Goal: Navigation & Orientation: Find specific page/section

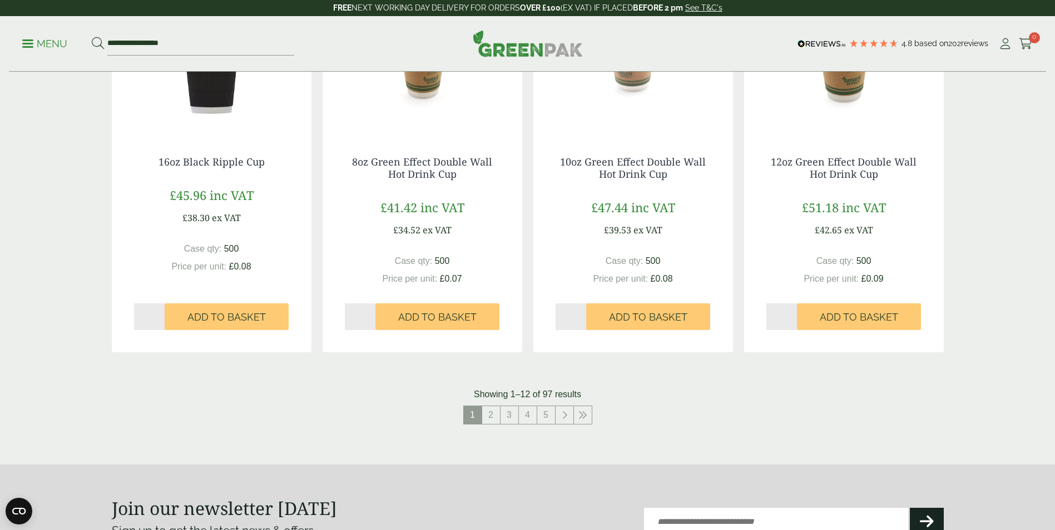
scroll to position [1168, 0]
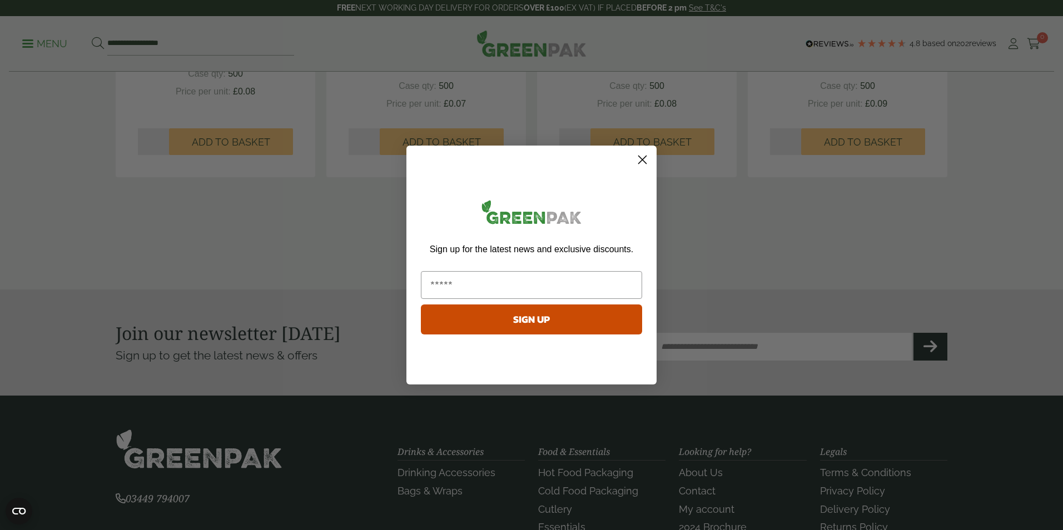
click at [641, 156] on circle "Close dialog" at bounding box center [642, 160] width 18 height 18
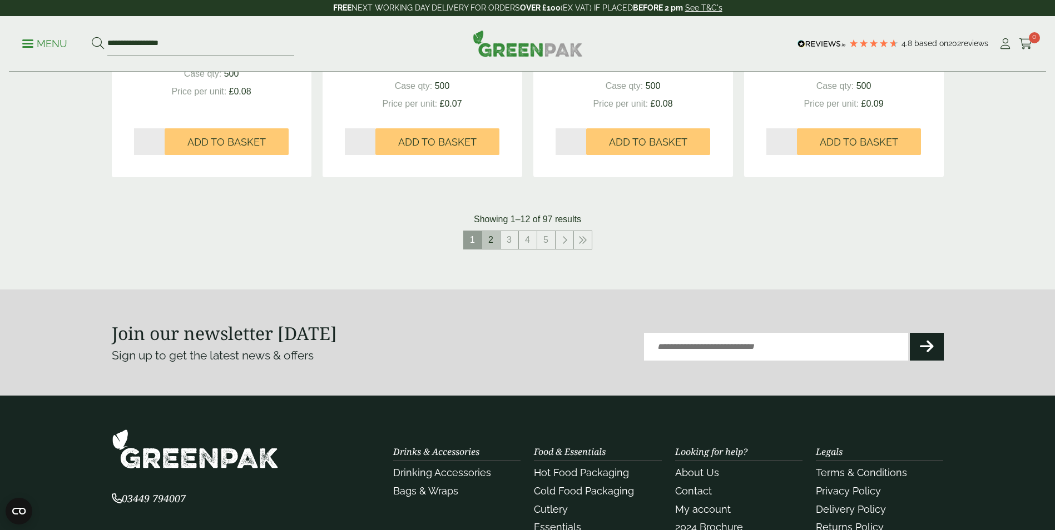
click at [490, 239] on link "2" at bounding box center [491, 240] width 18 height 18
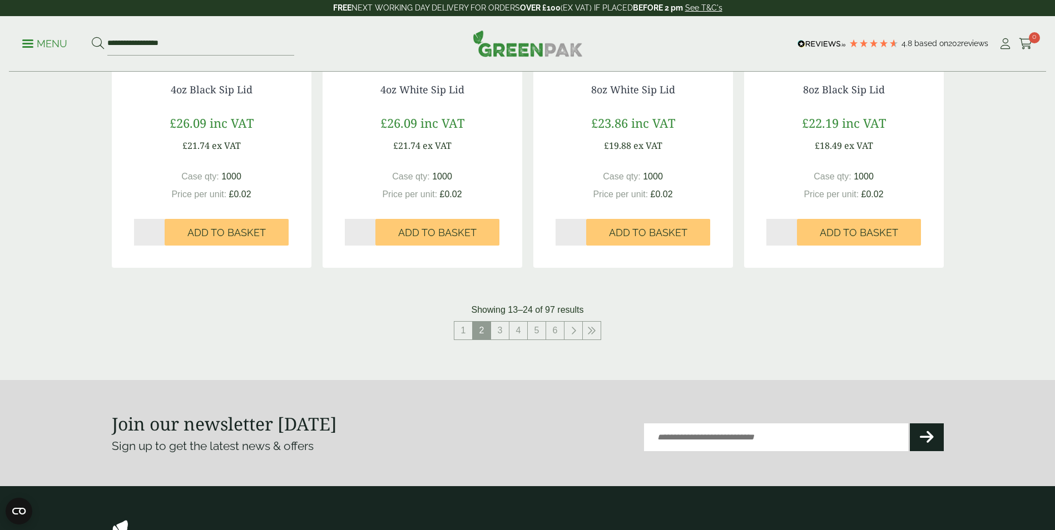
scroll to position [1168, 0]
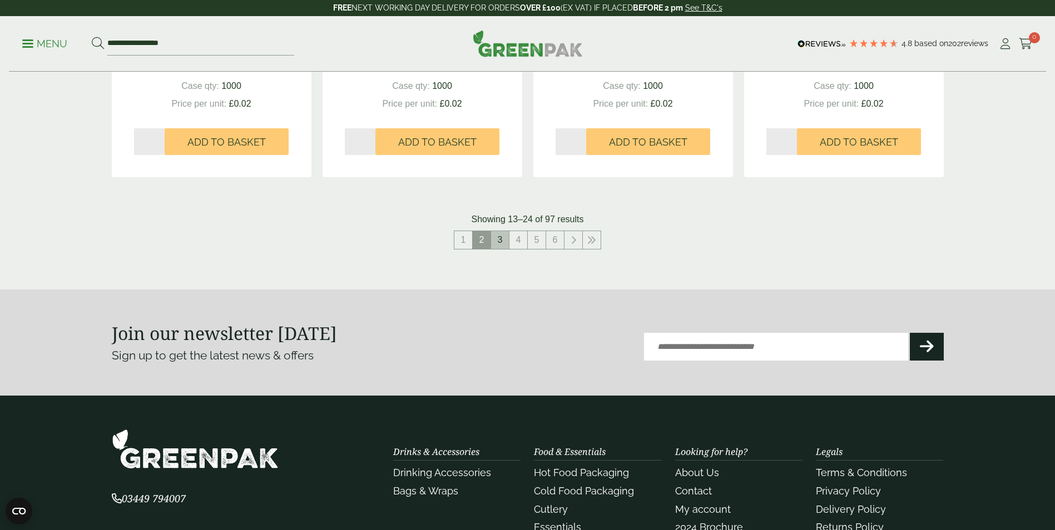
click at [508, 240] on link "3" at bounding box center [500, 240] width 18 height 18
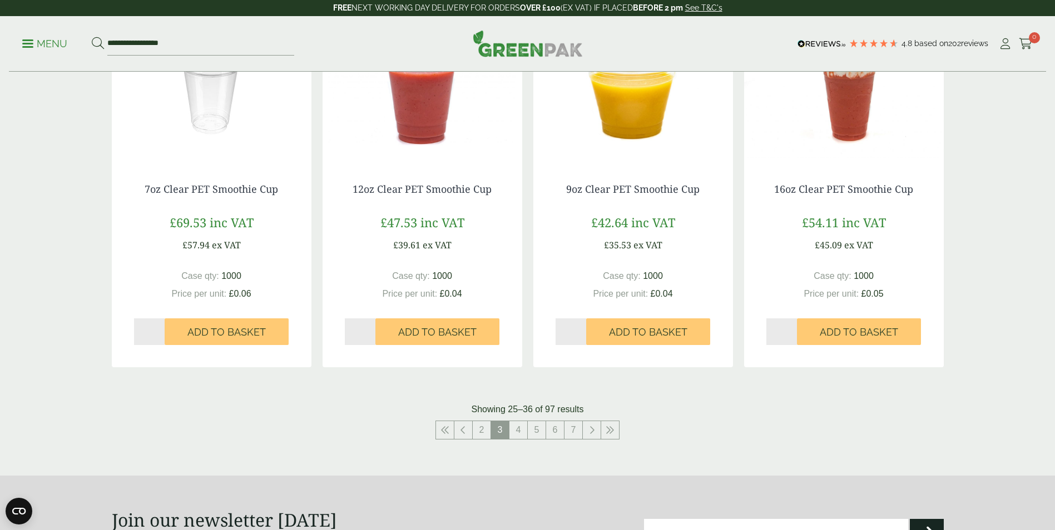
scroll to position [1056, 0]
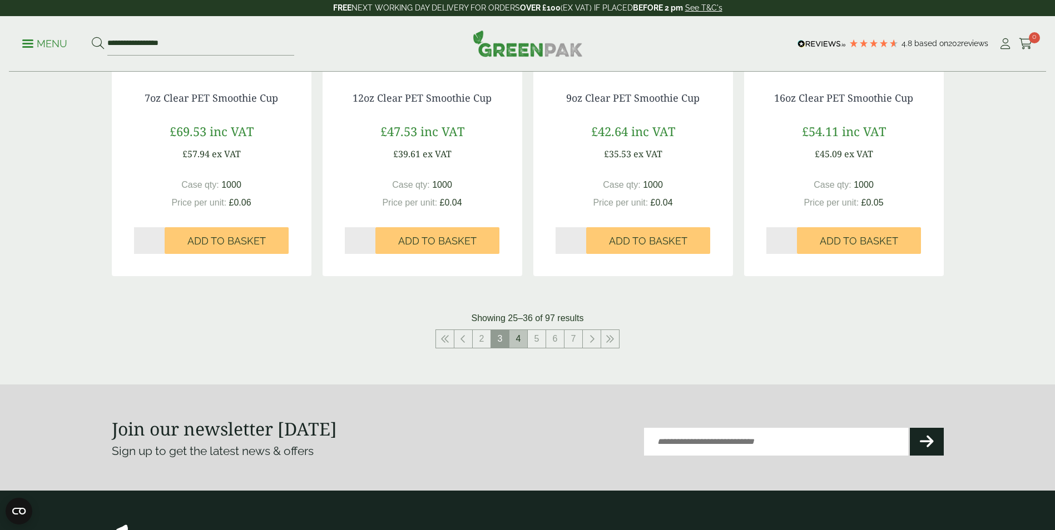
click at [519, 340] on link "4" at bounding box center [518, 339] width 18 height 18
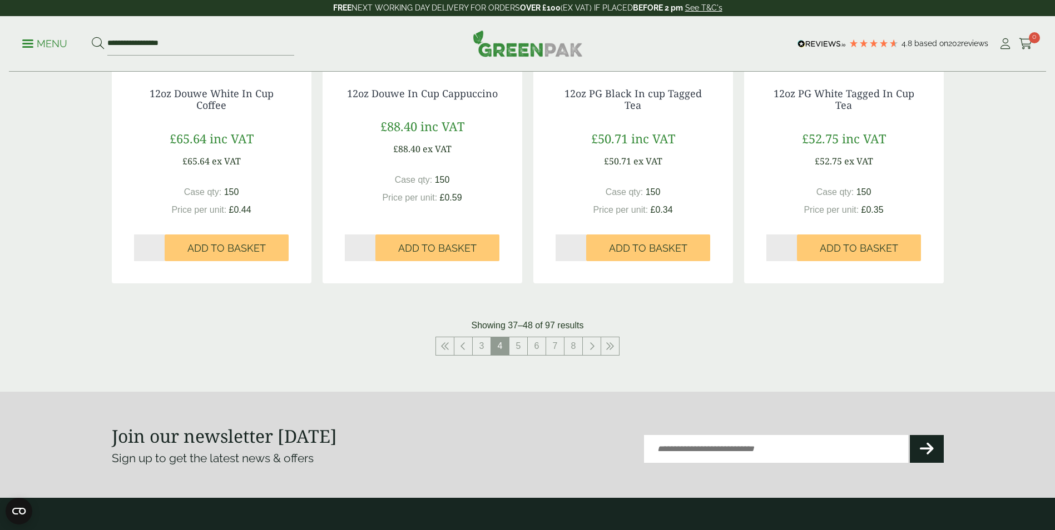
scroll to position [1112, 0]
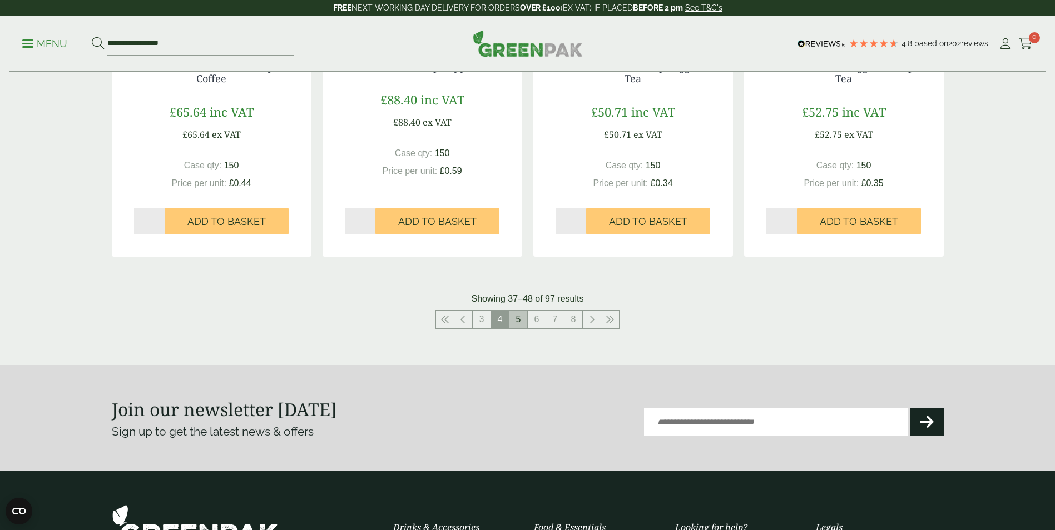
click at [513, 318] on link "5" at bounding box center [518, 320] width 18 height 18
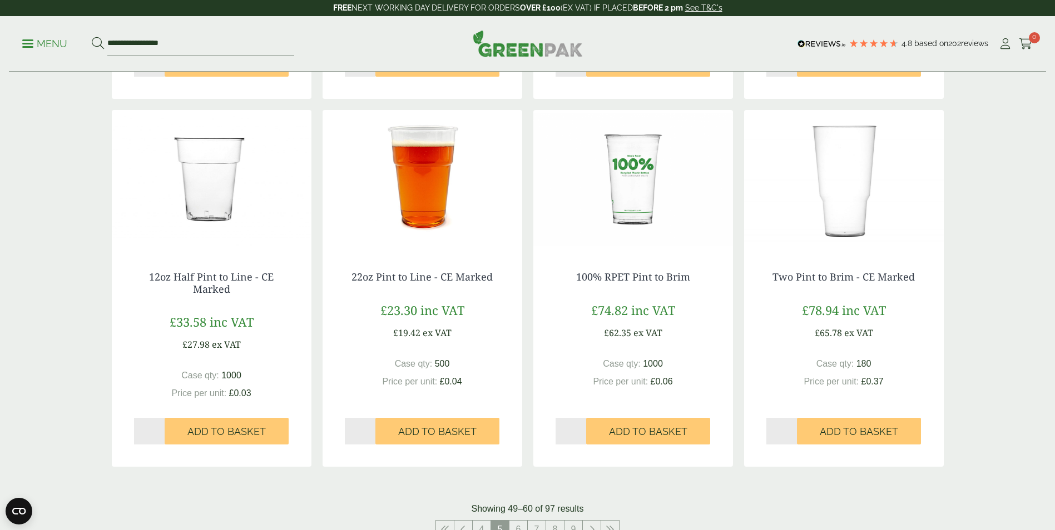
scroll to position [1168, 0]
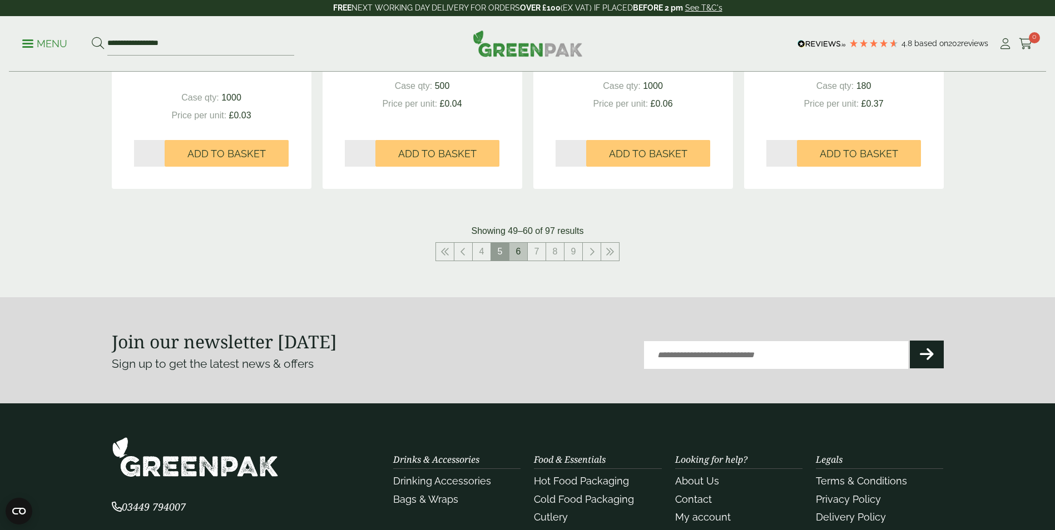
click at [516, 251] on link "6" at bounding box center [518, 252] width 18 height 18
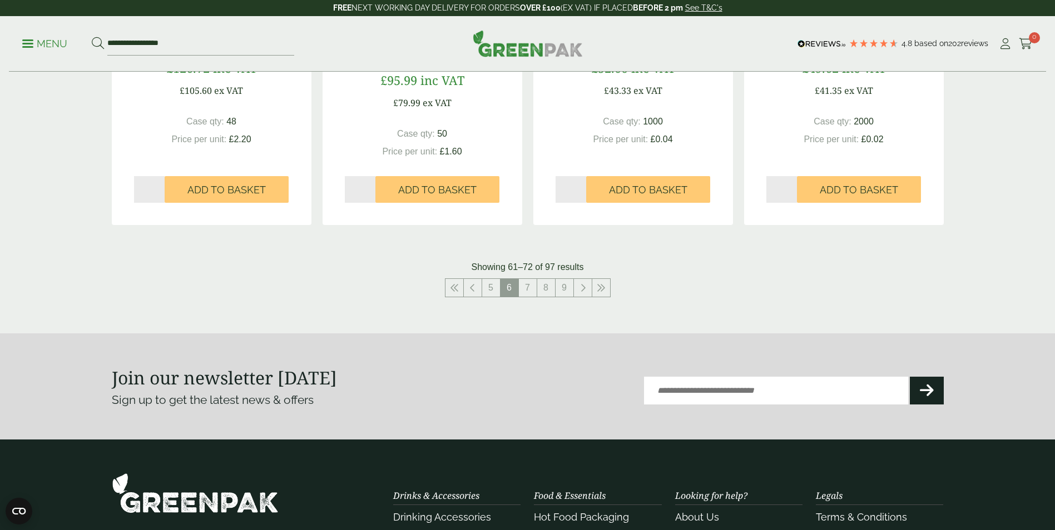
scroll to position [1056, 0]
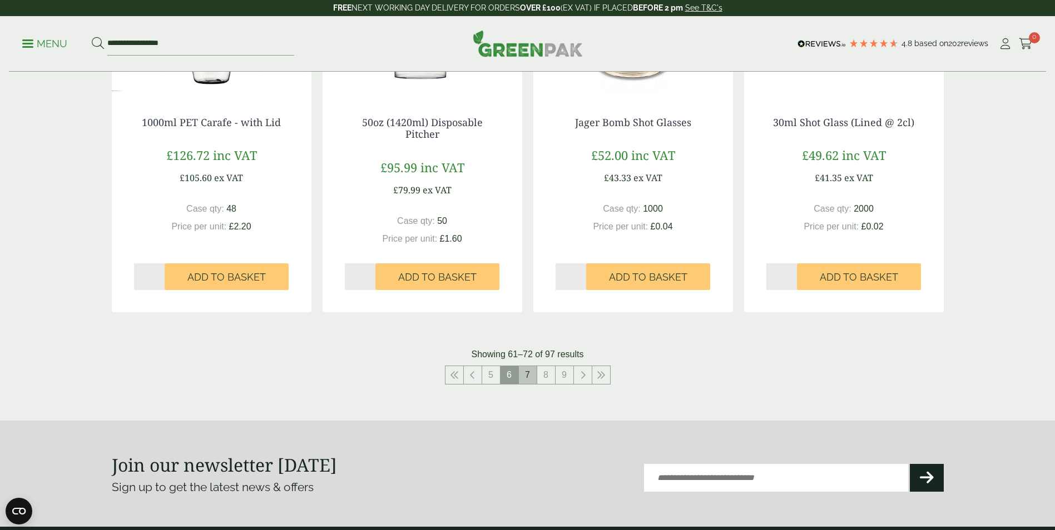
click at [529, 369] on link "7" at bounding box center [528, 375] width 18 height 18
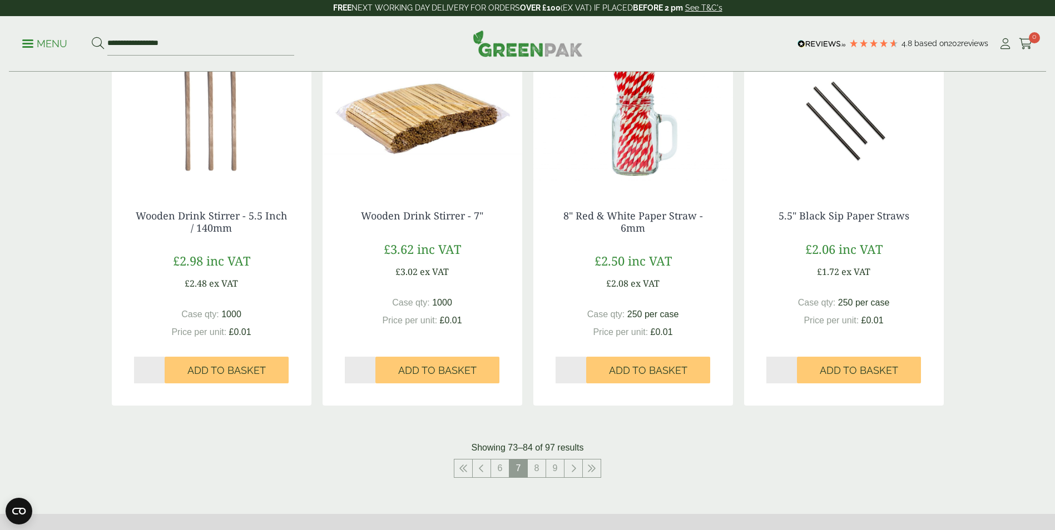
scroll to position [1112, 0]
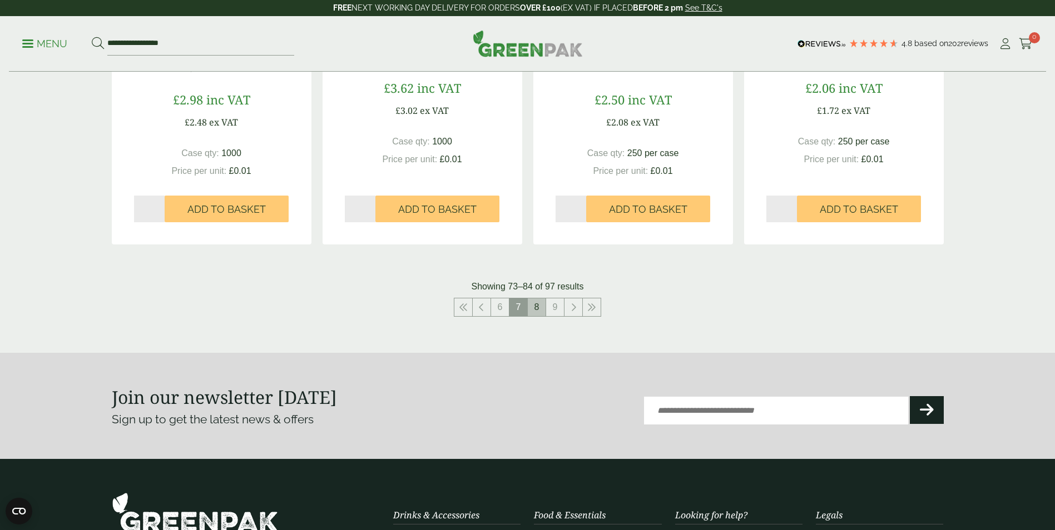
click at [540, 307] on link "8" at bounding box center [537, 308] width 18 height 18
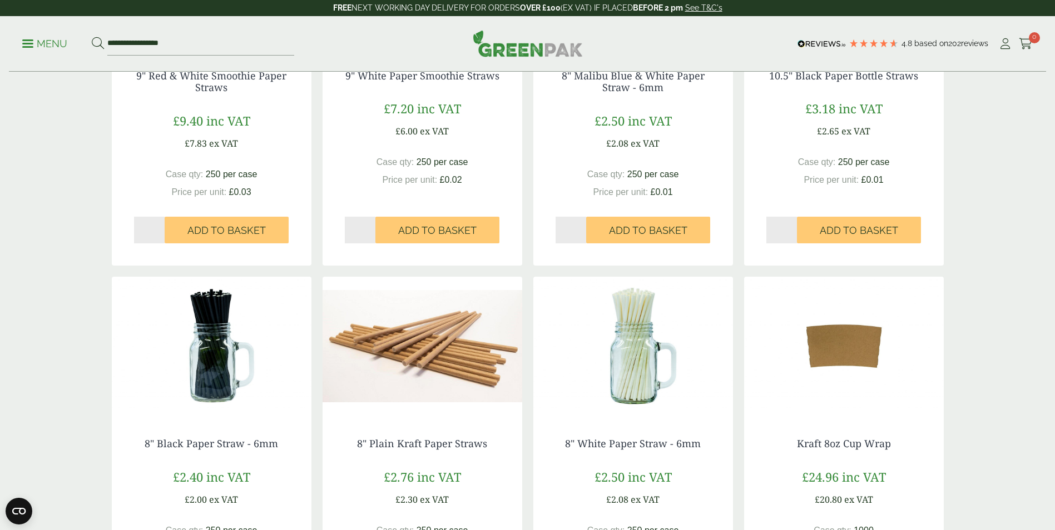
scroll to position [1056, 0]
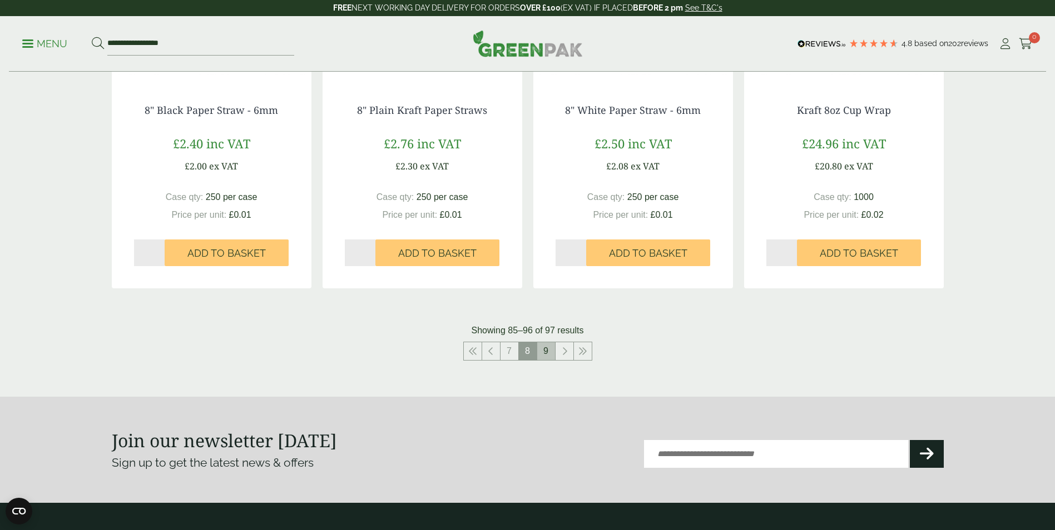
click at [549, 351] on link "9" at bounding box center [546, 352] width 18 height 18
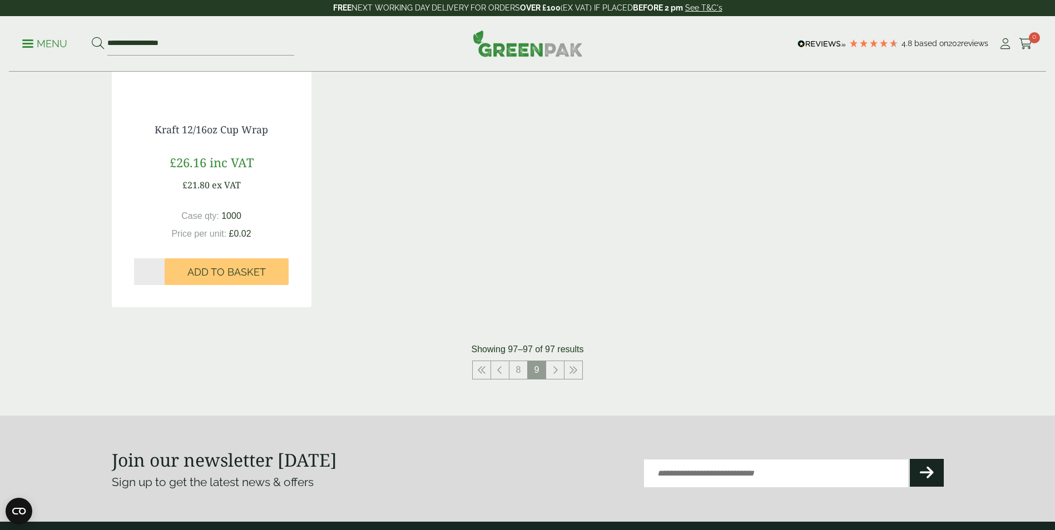
scroll to position [313, 0]
